Goal: Task Accomplishment & Management: Manage account settings

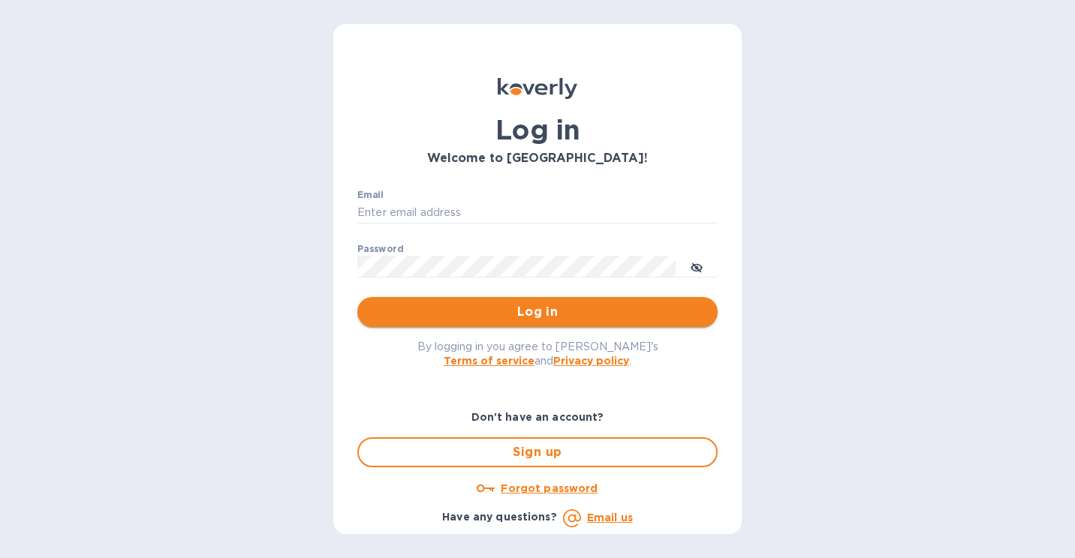
type input "mike@sanfrandesign.com"
click at [466, 309] on span "Log in" at bounding box center [537, 312] width 336 height 18
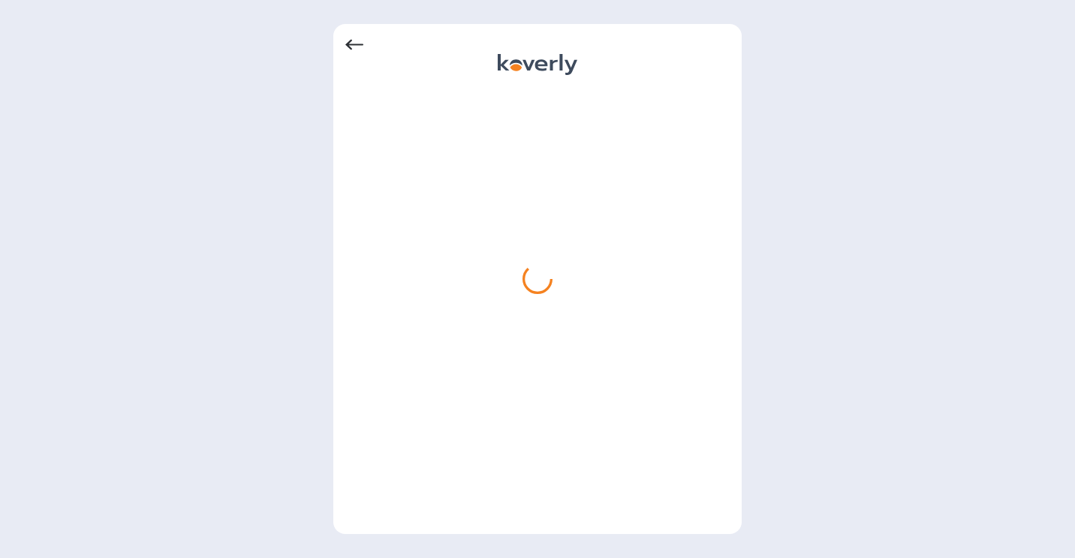
click at [351, 44] on icon at bounding box center [354, 45] width 18 height 11
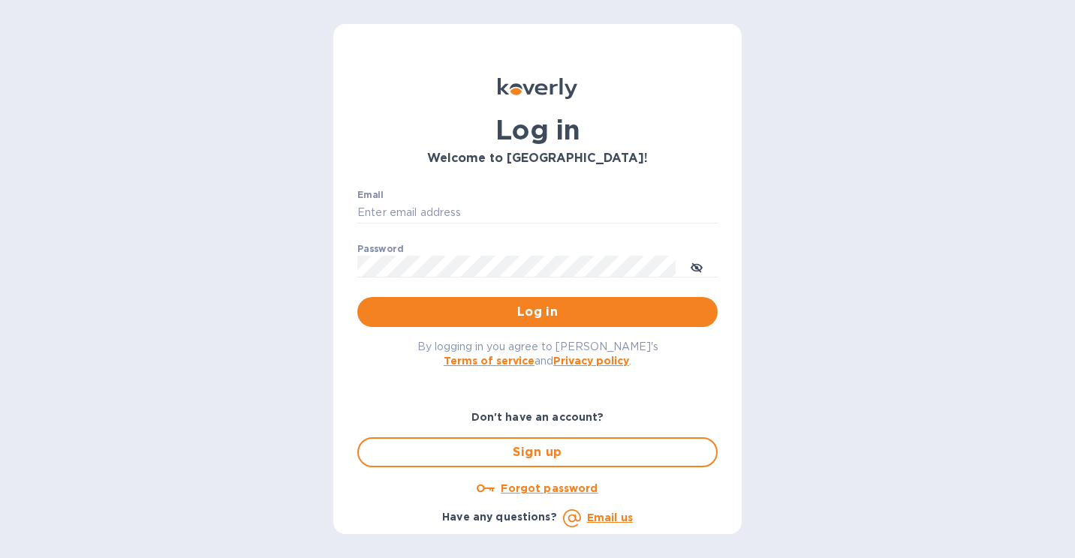
type input "[PERSON_NAME][EMAIL_ADDRESS][DOMAIN_NAME]"
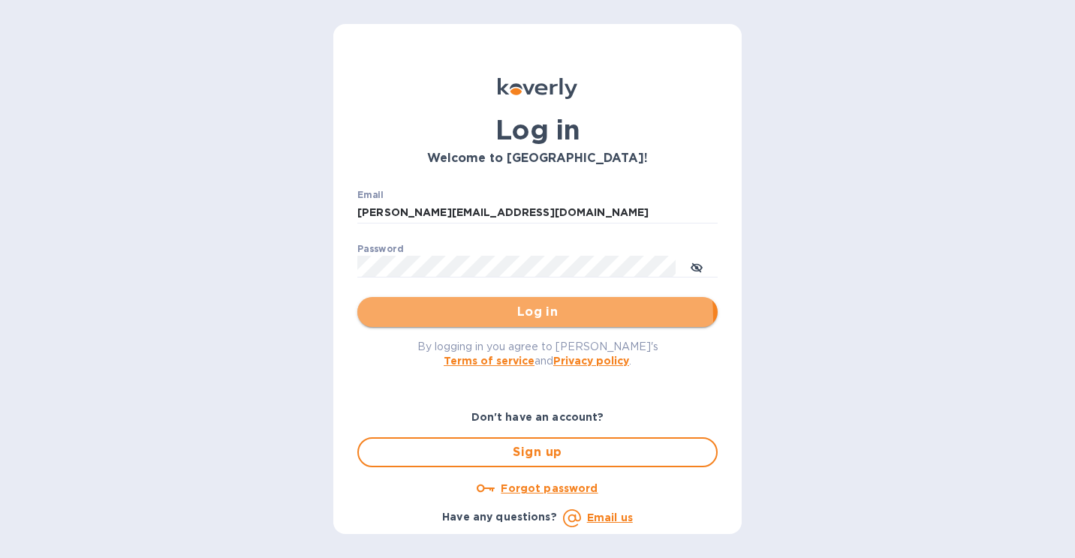
click at [458, 319] on span "Log in" at bounding box center [537, 312] width 336 height 18
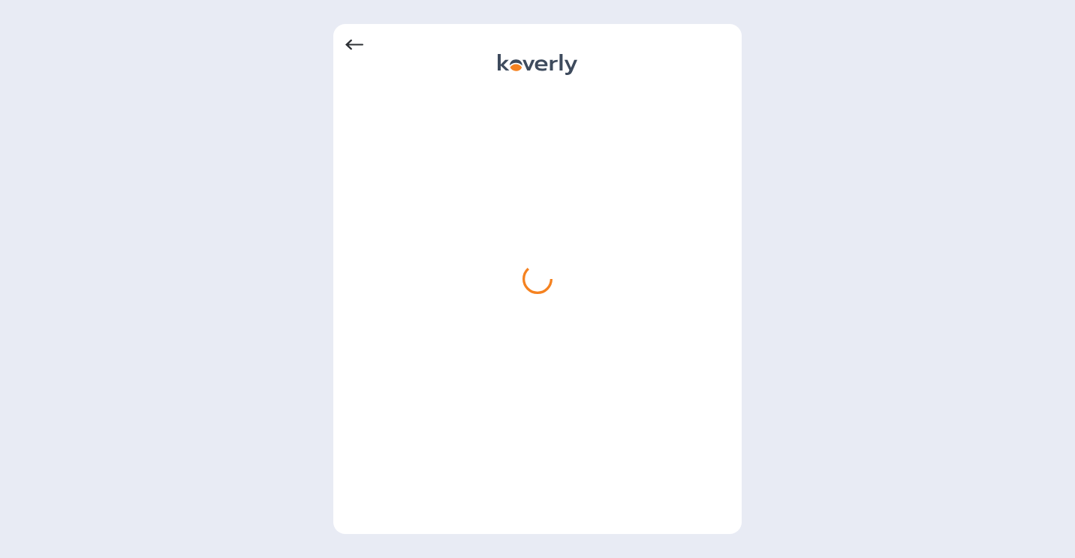
click at [542, 207] on div at bounding box center [537, 306] width 384 height 432
click at [353, 41] on icon at bounding box center [354, 45] width 18 height 18
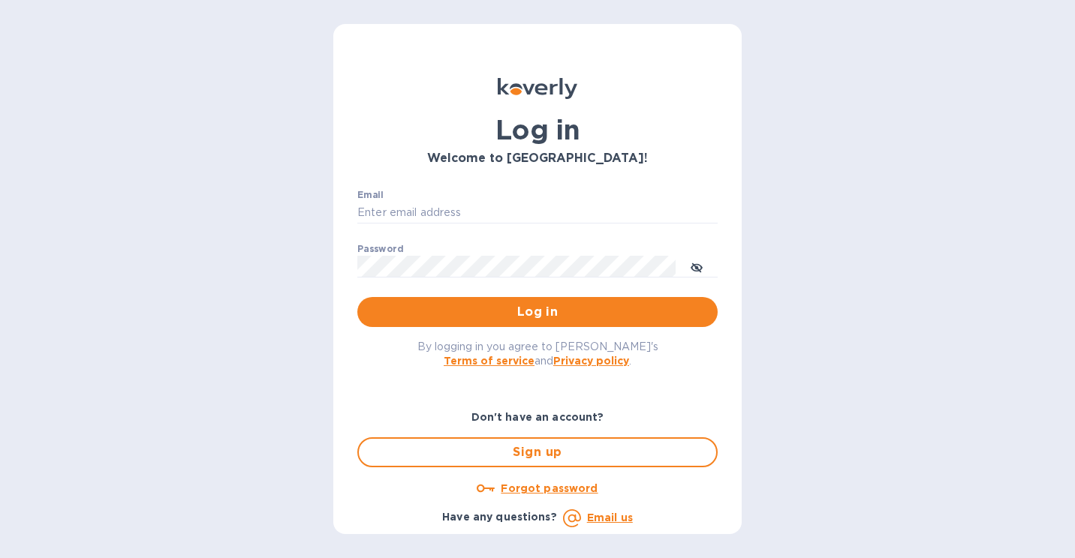
click at [353, 41] on div "Log in Welcome to [GEOGRAPHIC_DATA]! Email ​ Password ​ Log in By logging in yo…" at bounding box center [537, 279] width 408 height 510
type input "[PERSON_NAME][EMAIL_ADDRESS][DOMAIN_NAME]"
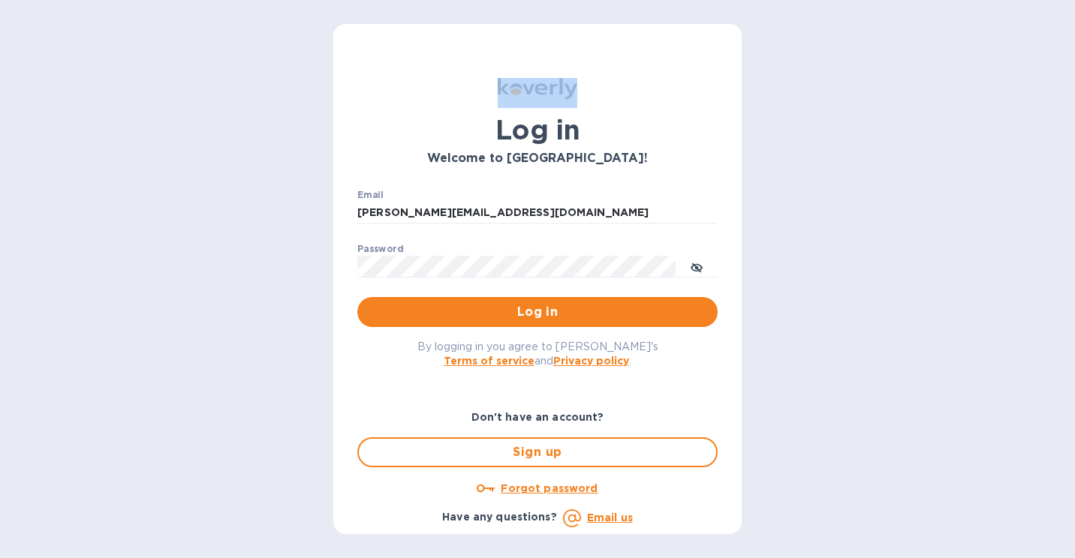
click at [353, 41] on div "Log in Welcome to Koverly! Email mike@sanfrandesign.com ​ Password ​ Log in By …" at bounding box center [537, 279] width 408 height 510
drag, startPoint x: 353, startPoint y: 41, endPoint x: 475, endPoint y: 162, distance: 171.4
click at [475, 162] on h3 "Welcome to Koverly!" at bounding box center [537, 159] width 360 height 14
click at [556, 307] on span "Log in" at bounding box center [537, 312] width 336 height 18
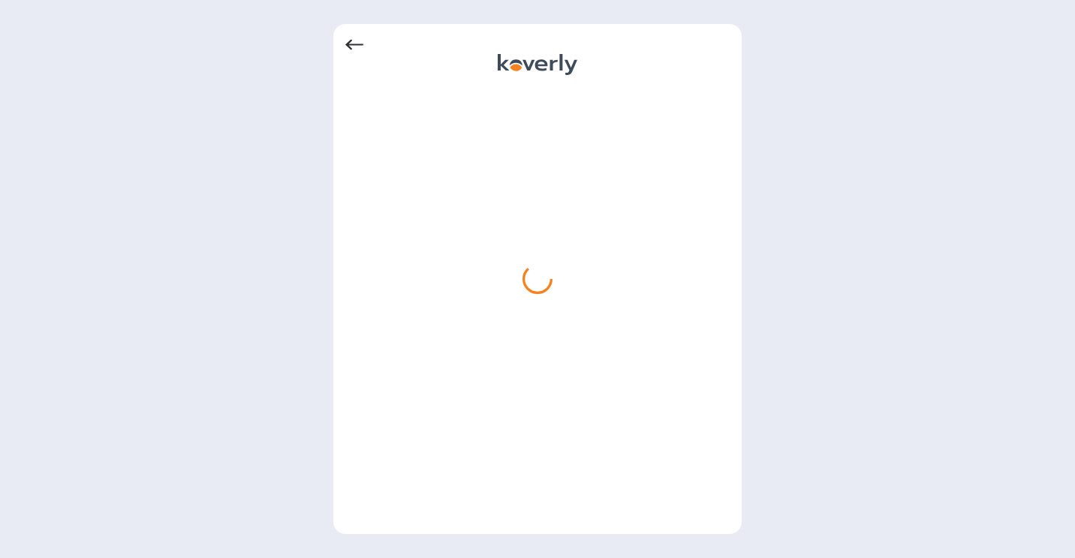
click at [364, 41] on div at bounding box center [537, 45] width 384 height 18
click at [488, 188] on div at bounding box center [537, 306] width 384 height 432
click at [351, 53] on icon at bounding box center [354, 45] width 18 height 18
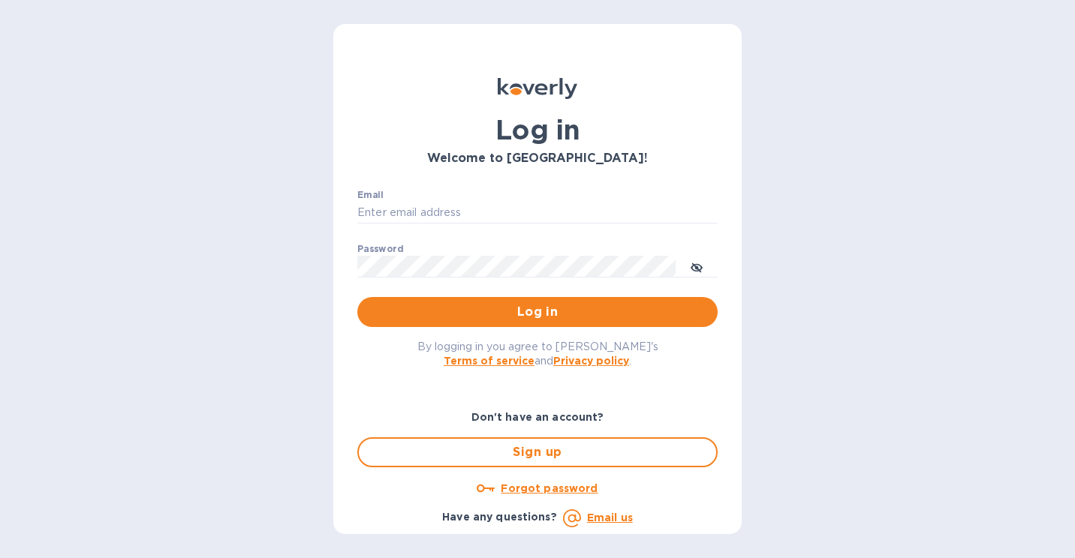
type input "[PERSON_NAME][EMAIL_ADDRESS][DOMAIN_NAME]"
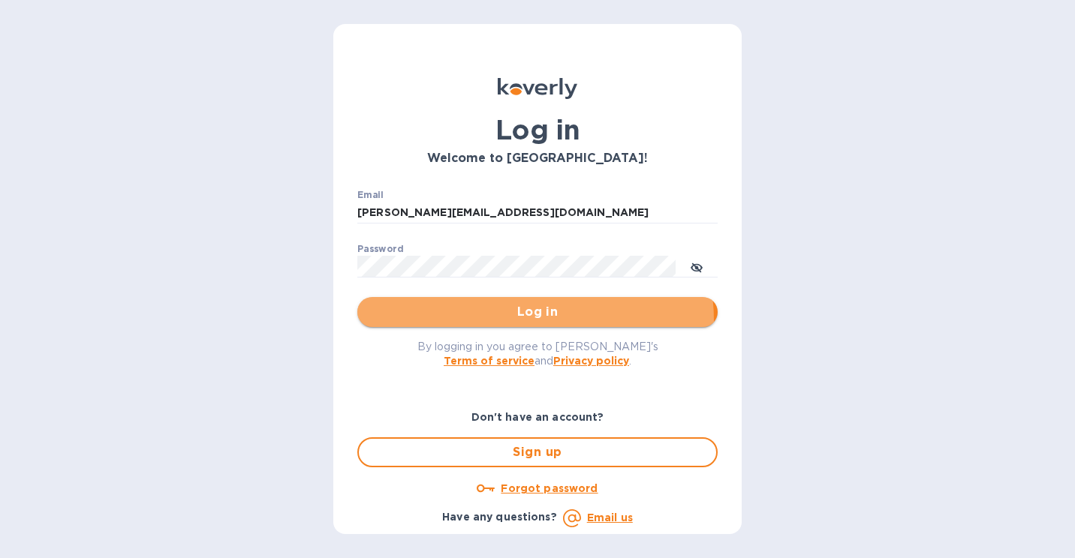
click at [508, 321] on span "Log in" at bounding box center [537, 312] width 336 height 18
